Goal: Entertainment & Leisure: Consume media (video, audio)

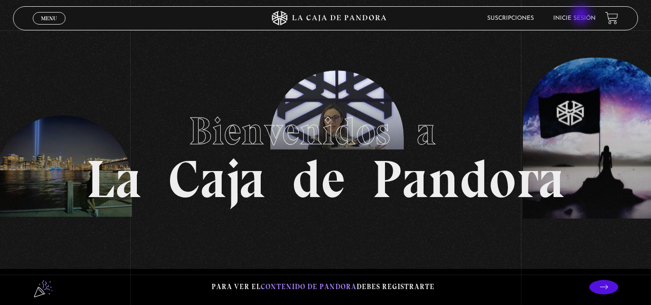
click at [582, 16] on link "Inicie sesión" at bounding box center [574, 18] width 42 height 6
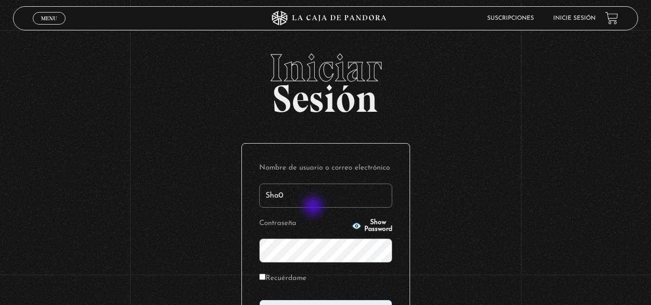
type input "Sha05"
click at [265, 277] on input "Recuérdame" at bounding box center [262, 277] width 6 height 6
checkbox input "true"
click at [364, 226] on span "Show Password" at bounding box center [378, 225] width 28 height 13
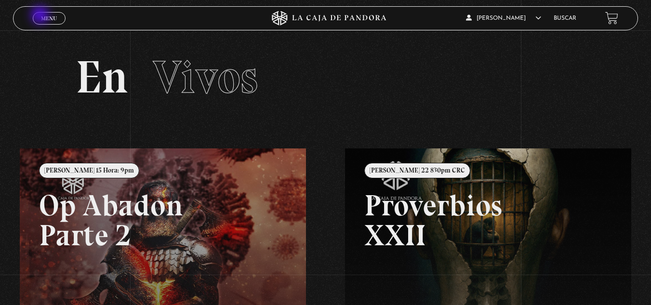
click at [41, 16] on span "Menu" at bounding box center [49, 18] width 16 height 6
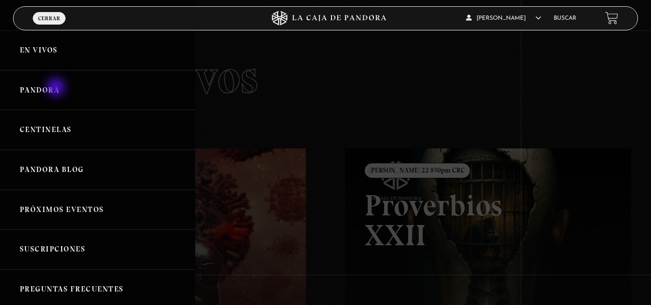
click at [57, 88] on link "Pandora" at bounding box center [97, 90] width 195 height 40
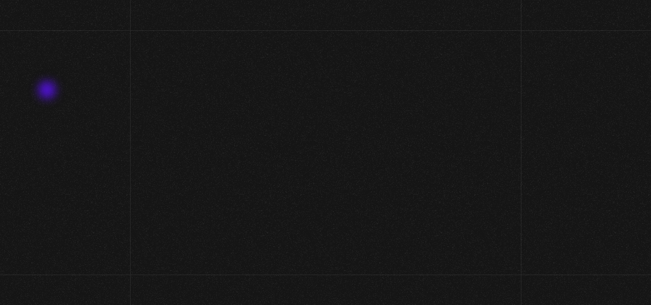
drag, startPoint x: 0, startPoint y: 0, endPoint x: 48, endPoint y: 91, distance: 103.1
click at [48, 91] on section "Videos Pandora Categorías de videos:" at bounding box center [325, 96] width 651 height 133
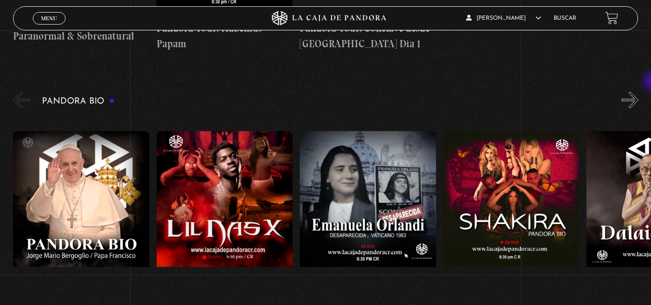
scroll to position [934, 0]
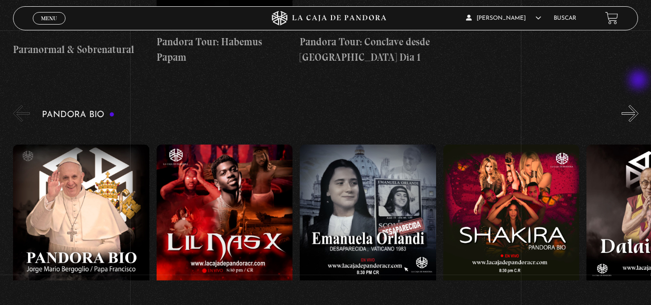
click at [639, 105] on button "»" at bounding box center [630, 113] width 17 height 17
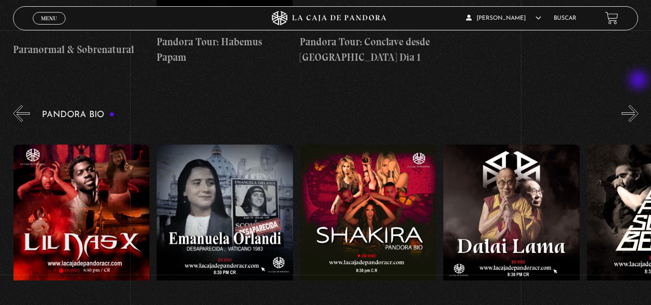
click at [639, 105] on button "»" at bounding box center [630, 113] width 17 height 17
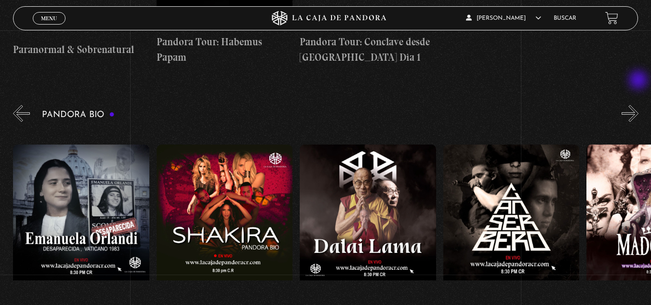
click at [639, 105] on button "»" at bounding box center [630, 113] width 17 height 17
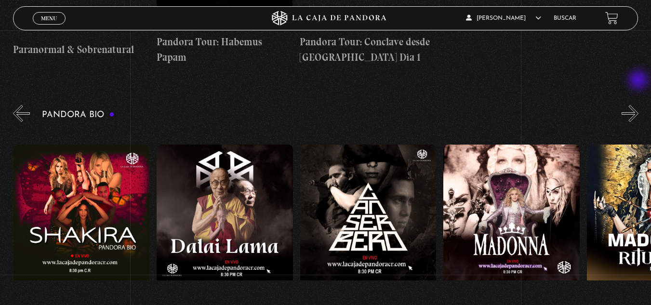
click at [639, 105] on button "»" at bounding box center [630, 113] width 17 height 17
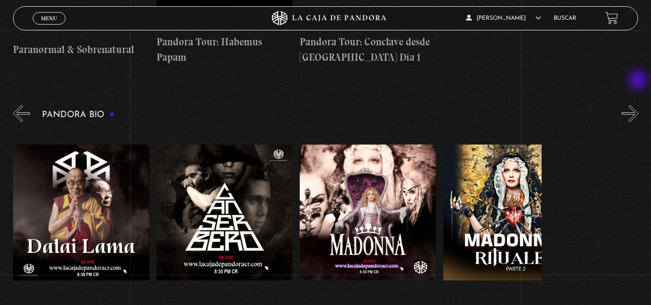
click at [639, 105] on button "»" at bounding box center [630, 113] width 17 height 17
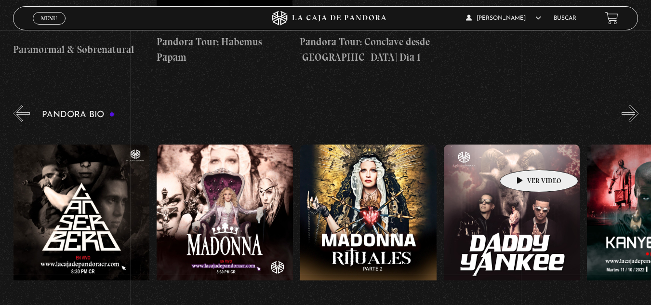
scroll to position [0, 717]
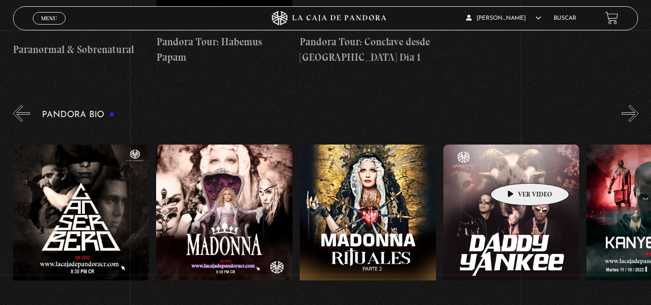
click at [515, 169] on figure at bounding box center [511, 232] width 136 height 174
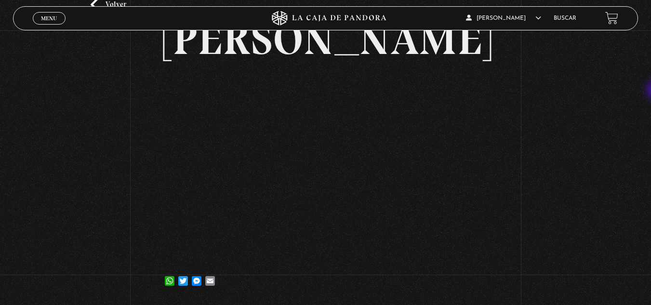
scroll to position [66, 0]
